Goal: Task Accomplishment & Management: Manage account settings

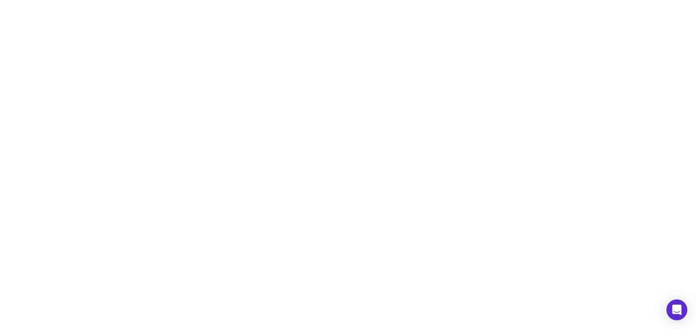
click at [265, 191] on html at bounding box center [348, 164] width 696 height 329
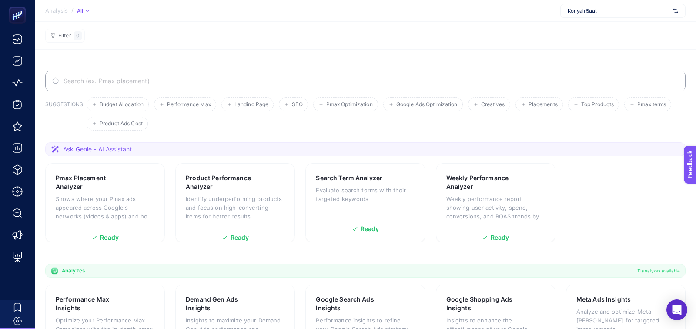
click at [613, 10] on span "Konyalı Saat" at bounding box center [619, 10] width 102 height 7
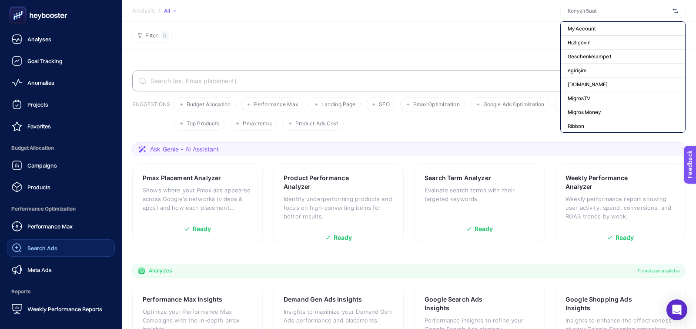
scroll to position [72, 0]
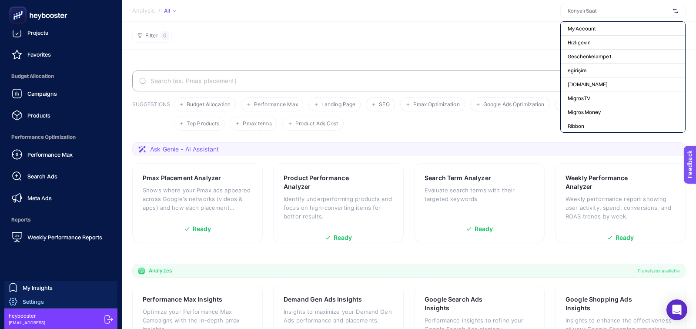
click at [35, 305] on span "Settings" at bounding box center [33, 301] width 21 height 7
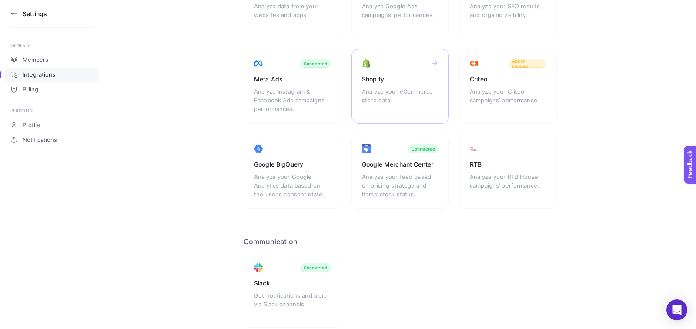
scroll to position [167, 0]
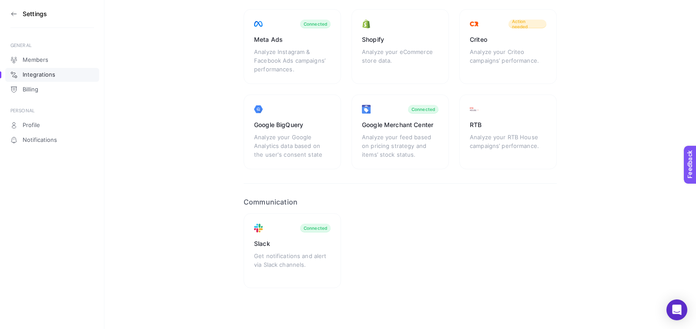
click at [17, 7] on section "Settings" at bounding box center [52, 14] width 84 height 28
click at [13, 14] on icon at bounding box center [13, 13] width 7 height 7
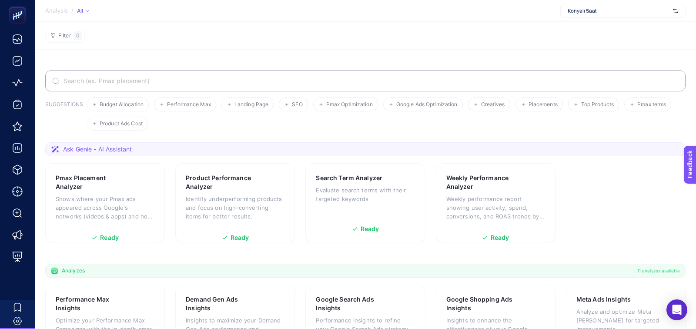
click at [583, 7] on div "Konyalı Saat" at bounding box center [622, 11] width 125 height 14
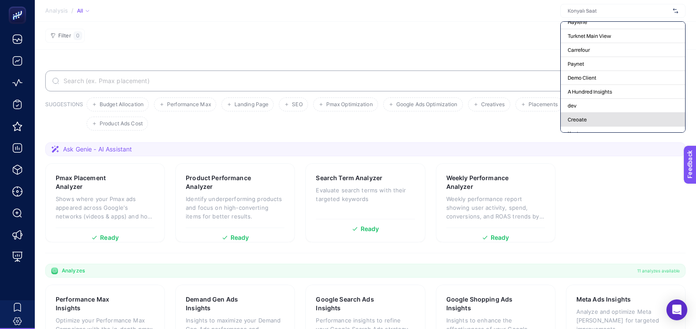
scroll to position [150, 0]
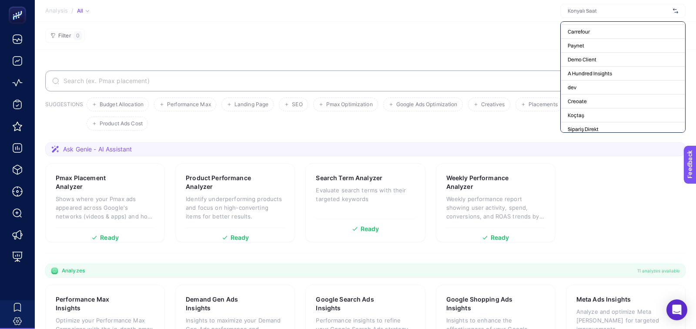
click at [469, 54] on section "SUGGESTIONS Budget Allocation Performance Max Landing Page SEO Pmax Optimizatio…" at bounding box center [365, 302] width 661 height 504
